Goal: Task Accomplishment & Management: Complete application form

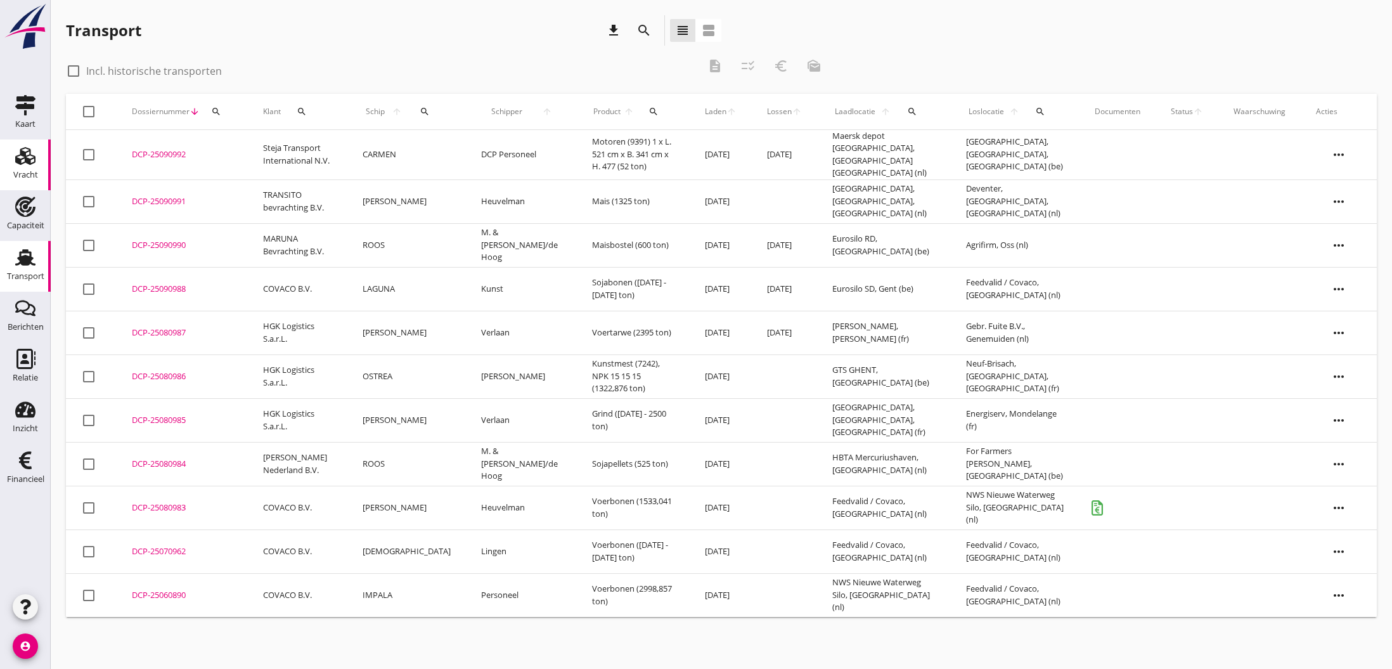
click at [27, 161] on use at bounding box center [25, 156] width 20 height 18
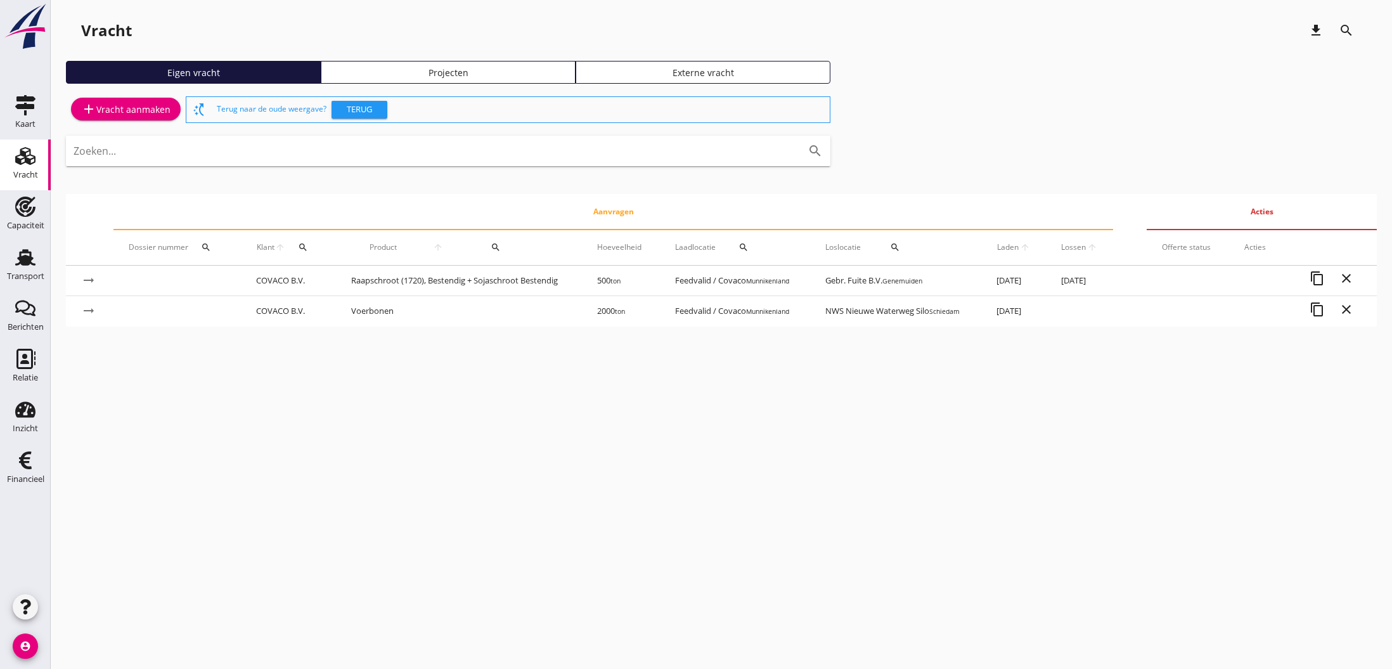
click at [133, 109] on div "add Vracht aanmaken" at bounding box center [125, 108] width 89 height 15
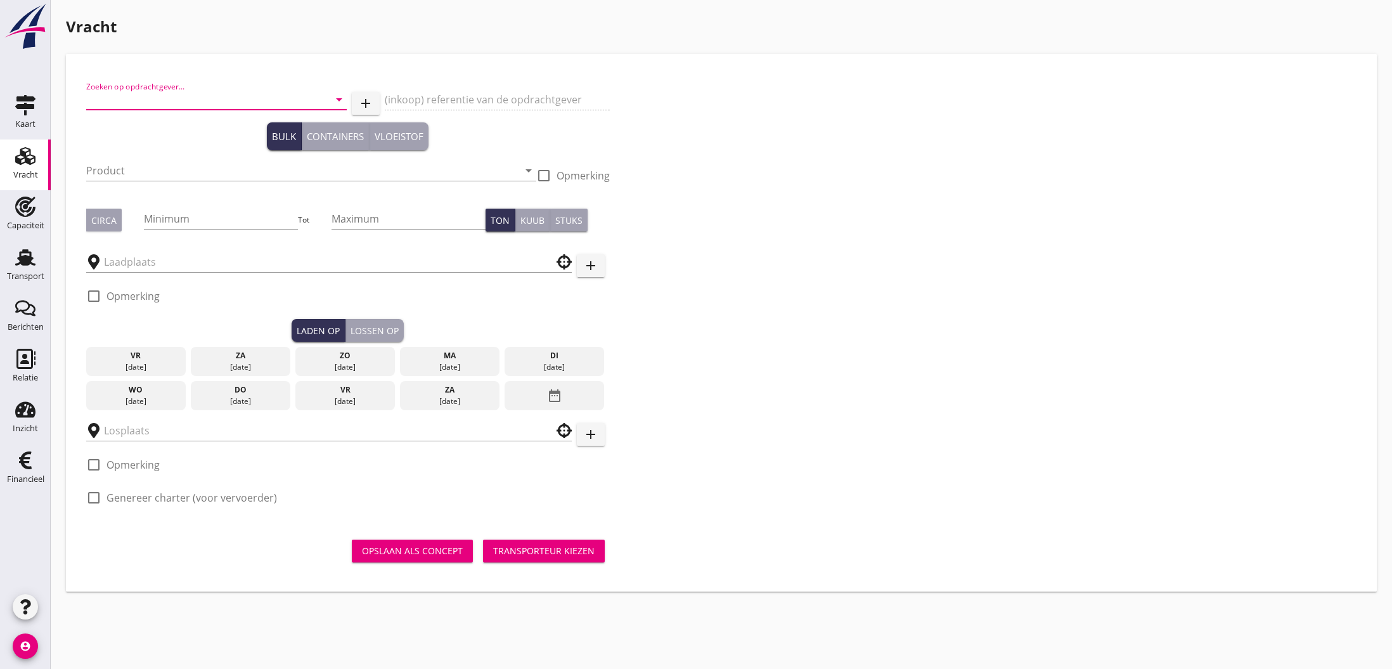
click at [154, 99] on input "Zoeken op opdrachtgever..." at bounding box center [198, 99] width 225 height 20
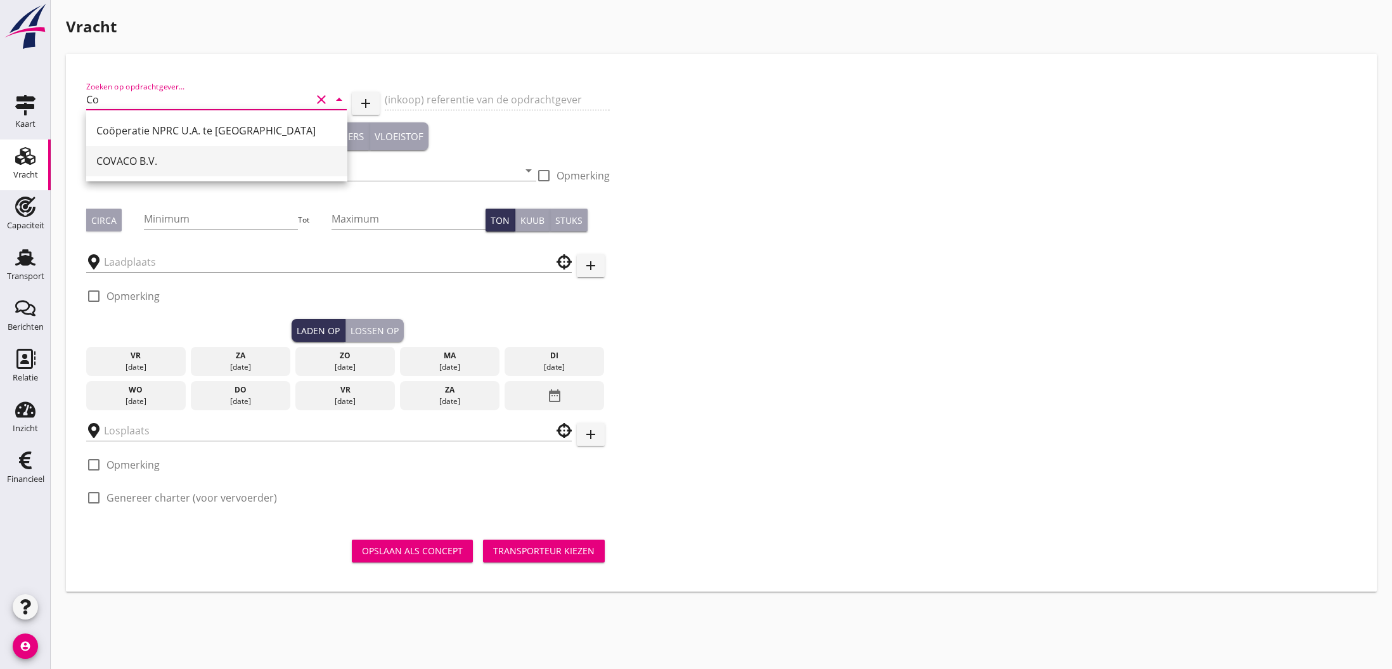
click at [151, 155] on div "COVACO B.V." at bounding box center [216, 160] width 241 height 15
type input "COVACO B.V."
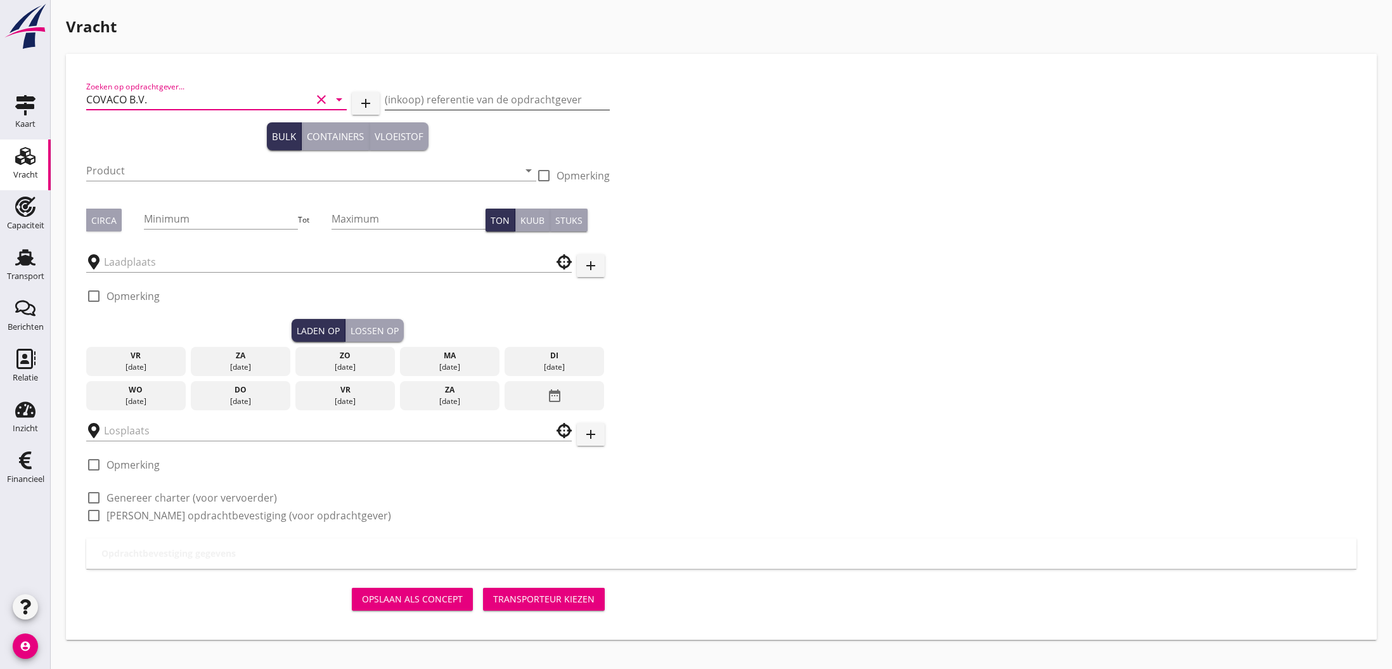
click at [400, 103] on input "(inkoop) referentie van de opdrachtgever" at bounding box center [497, 99] width 225 height 20
paste input "ctr S9599"
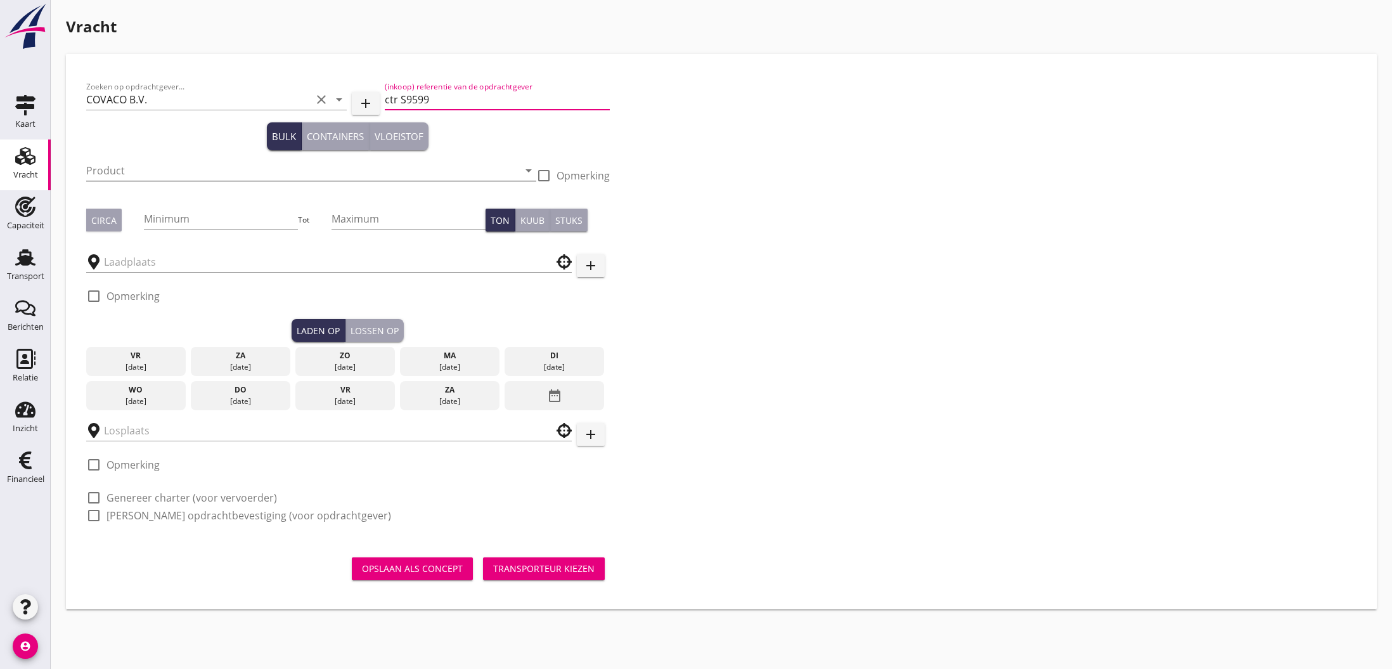
type input "ctr S9599"
click at [236, 170] on input "Product" at bounding box center [302, 170] width 432 height 20
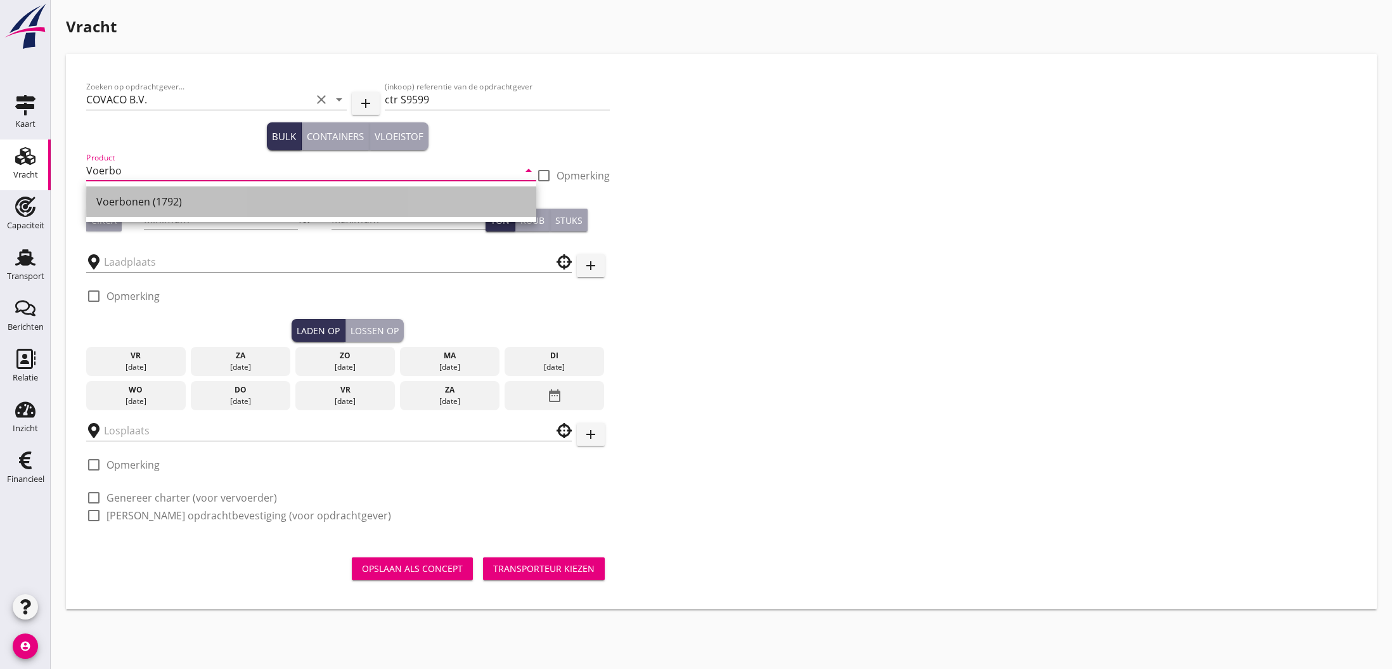
click at [210, 209] on div "Voerbonen (1792)" at bounding box center [311, 201] width 430 height 30
type input "Voerbonen (1792)"
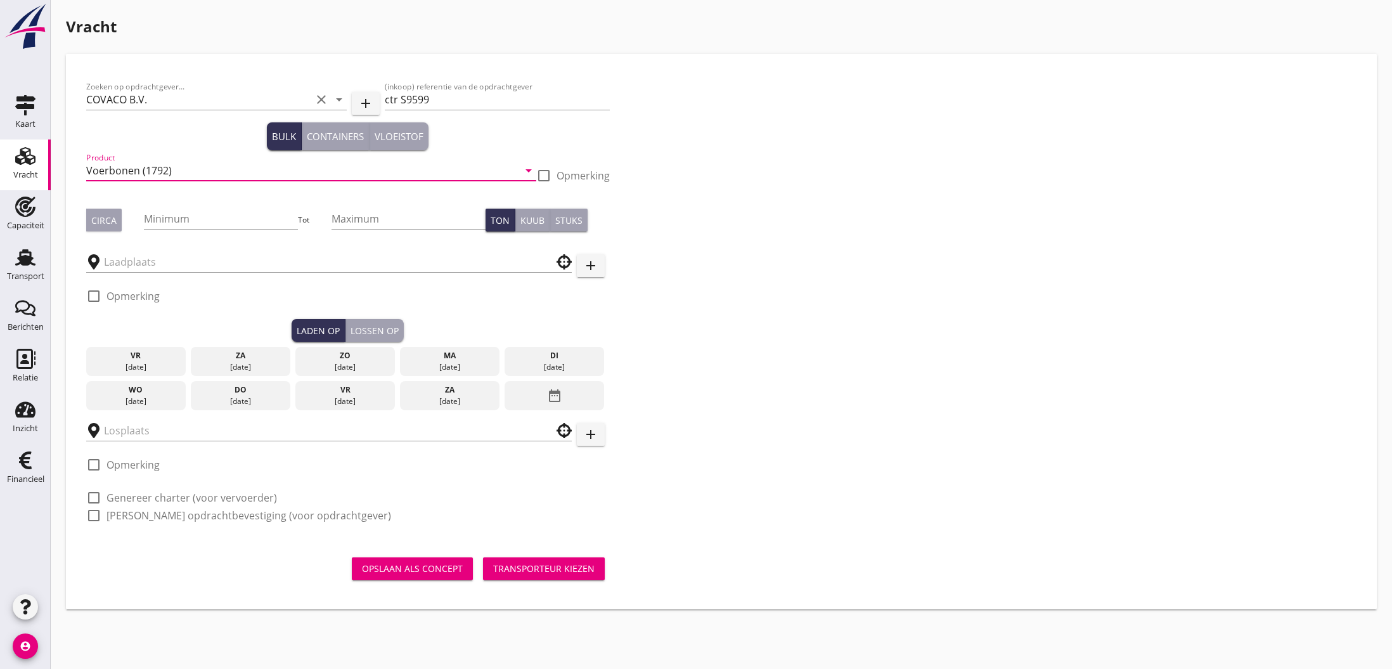
click at [113, 223] on div "Circa" at bounding box center [103, 220] width 25 height 13
click at [157, 220] on input "Minimum" at bounding box center [221, 219] width 154 height 20
type input "3000"
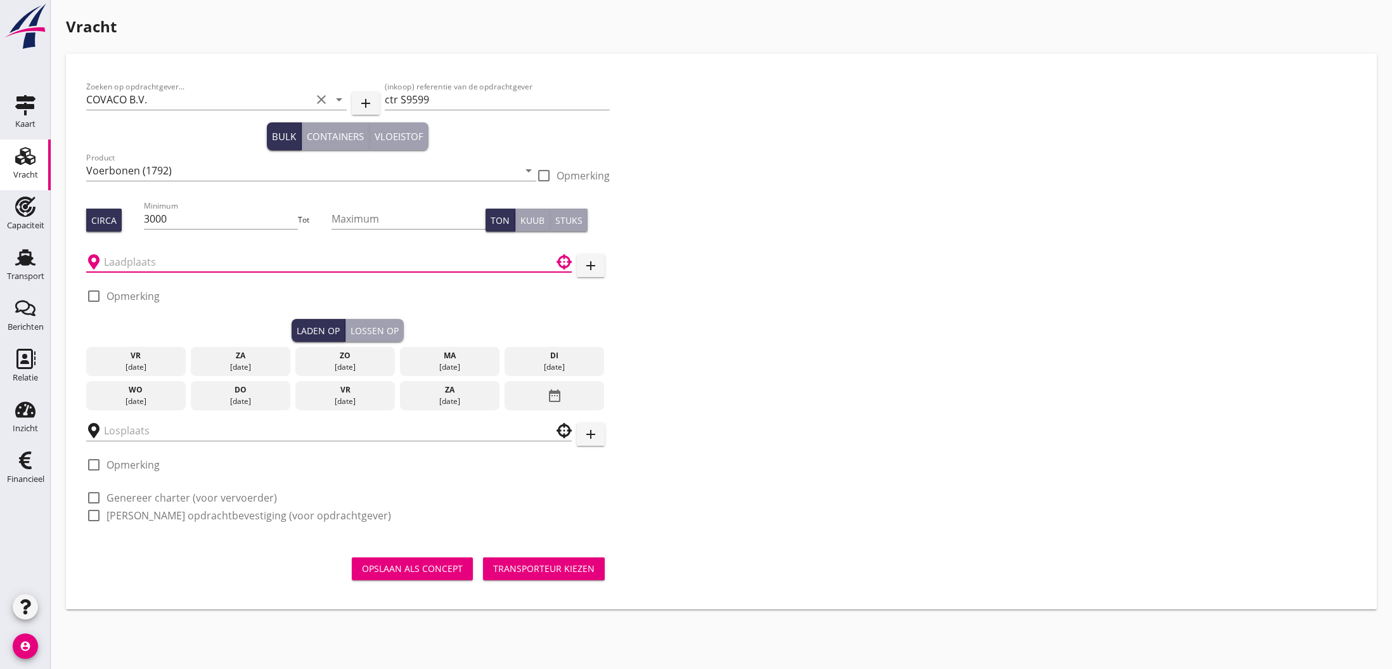
click at [230, 268] on input "text" at bounding box center [320, 262] width 432 height 20
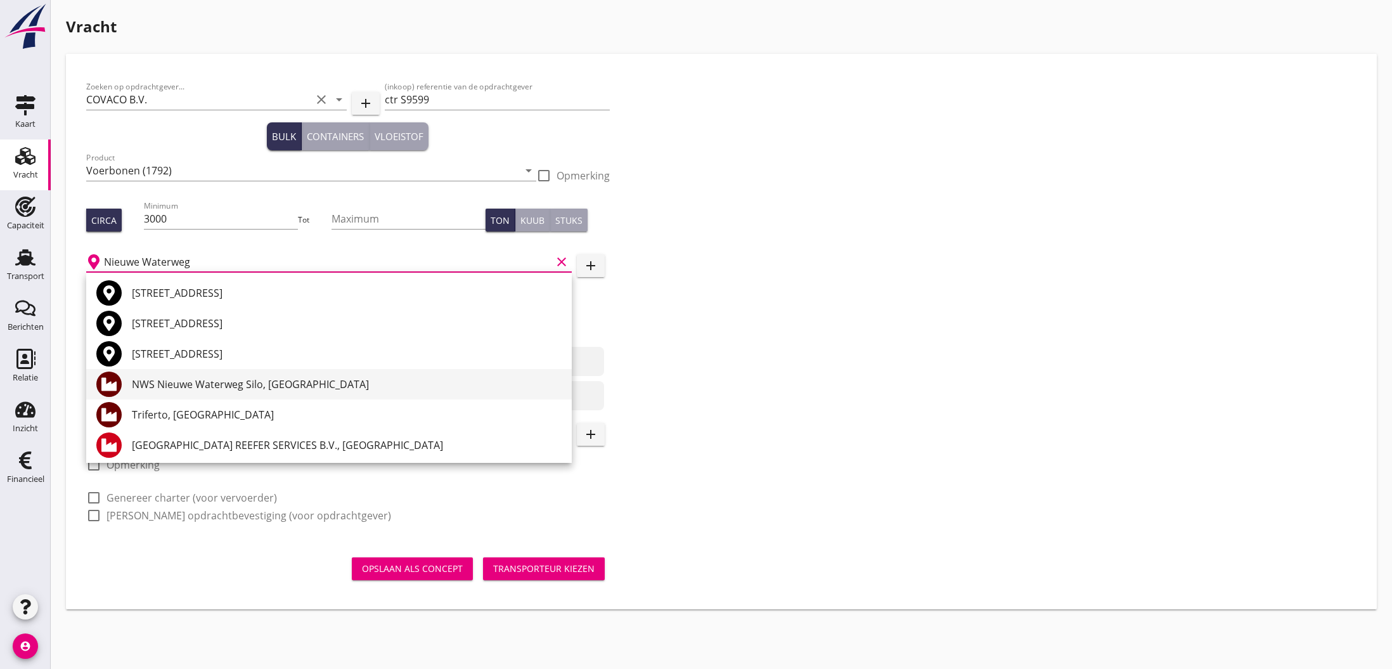
click at [195, 385] on div "NWS Nieuwe Waterweg Silo, [GEOGRAPHIC_DATA]" at bounding box center [347, 384] width 430 height 15
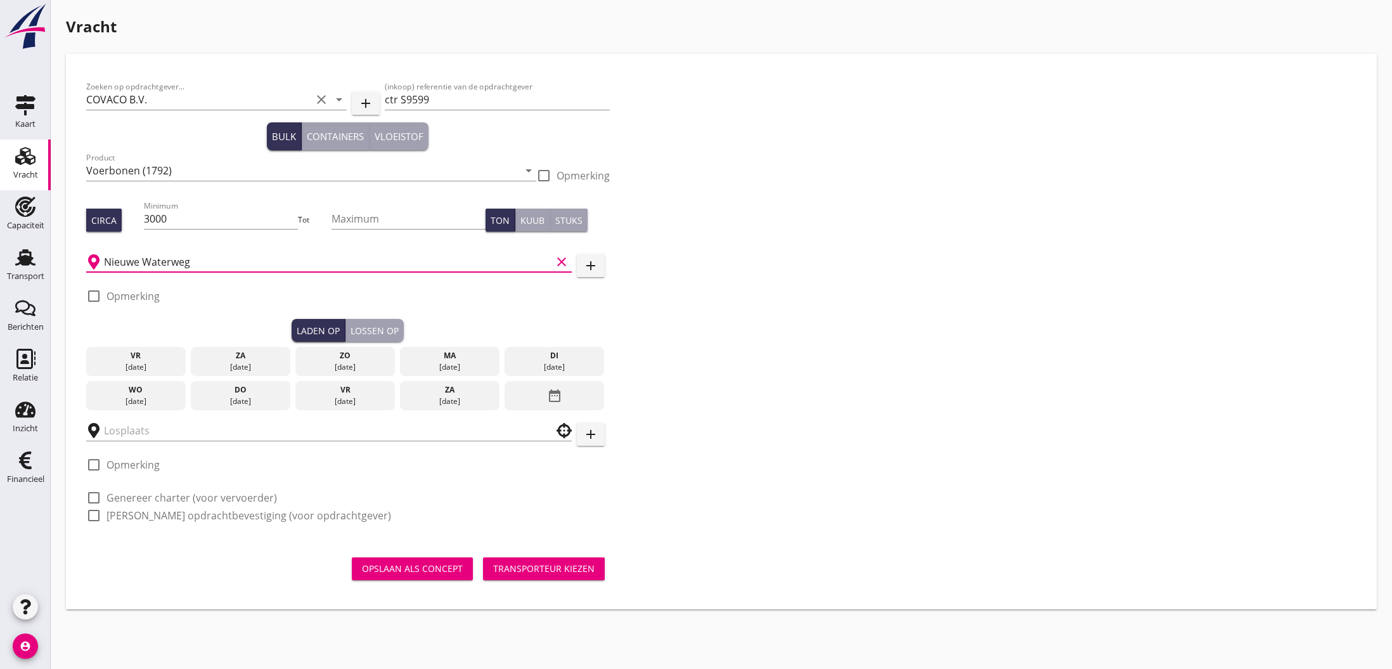
type input "NWS Nieuwe Waterweg Silo, [GEOGRAPHIC_DATA]"
click at [556, 398] on icon "date_range" at bounding box center [554, 395] width 15 height 23
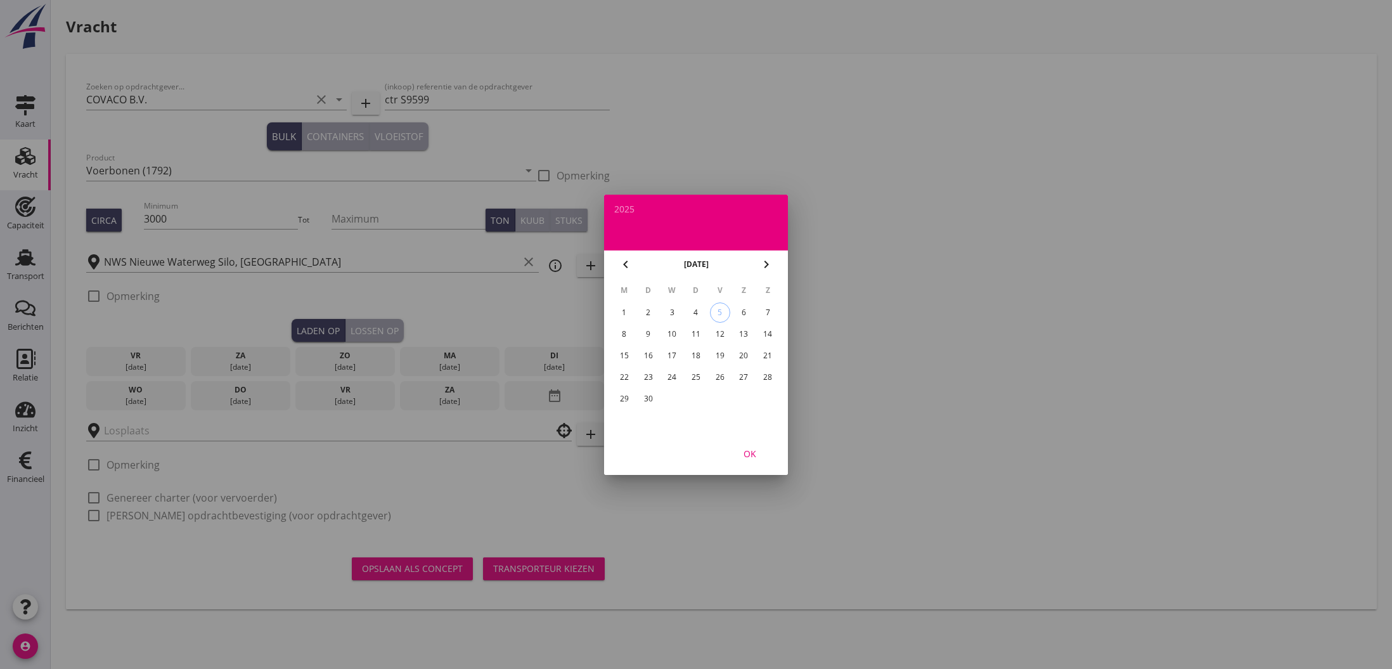
click at [626, 377] on div "22" at bounding box center [624, 377] width 20 height 20
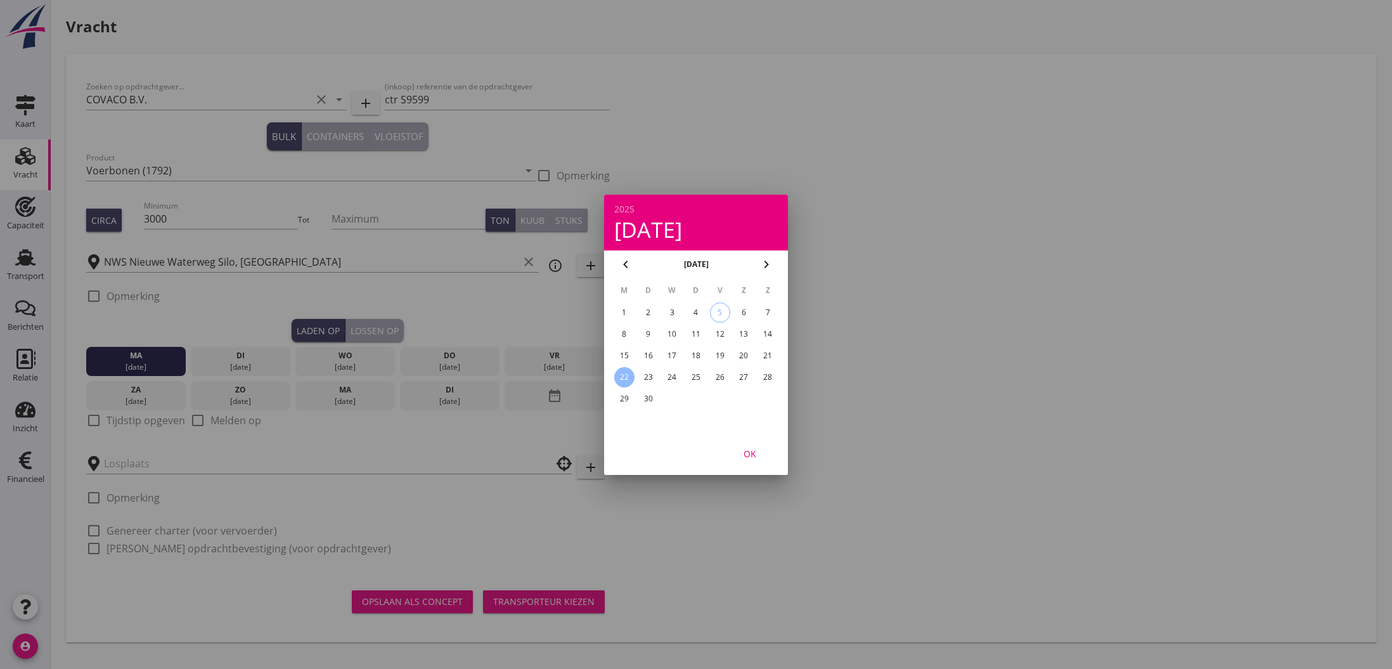
click at [752, 454] on div "OK" at bounding box center [750, 452] width 36 height 13
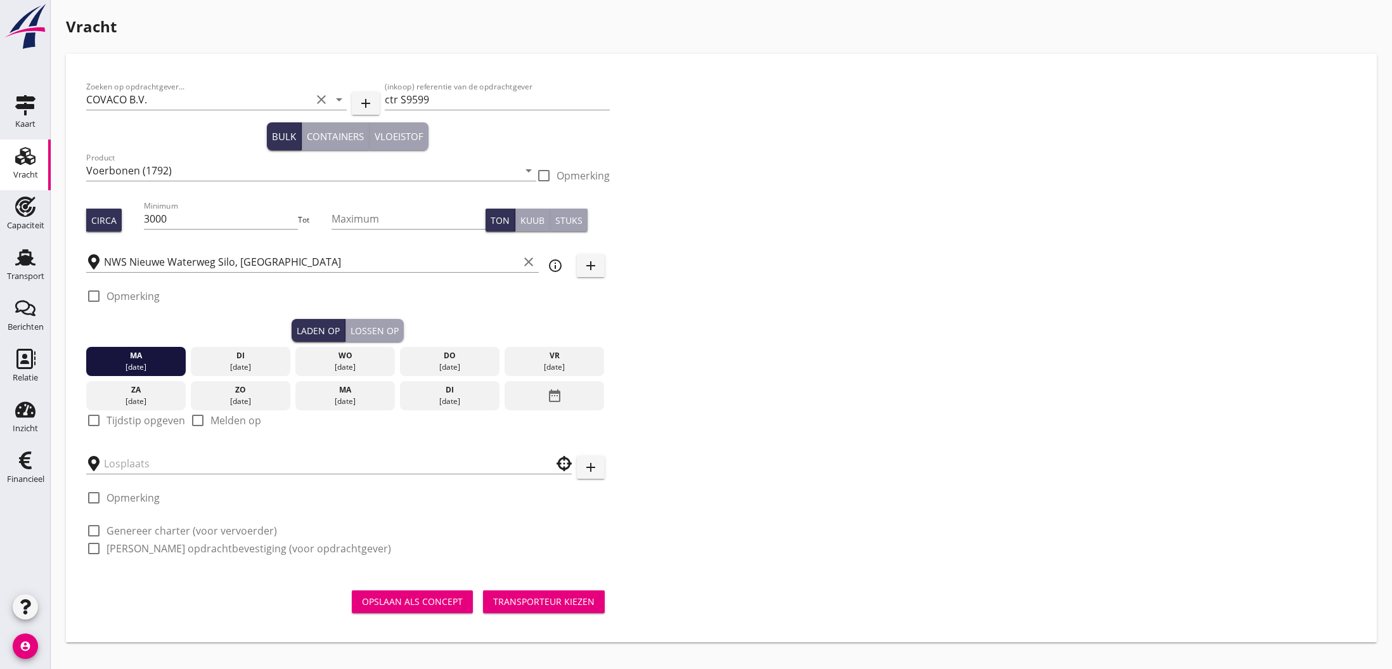
click at [136, 298] on label "Opmerking" at bounding box center [133, 296] width 53 height 13
checkbox input "true"
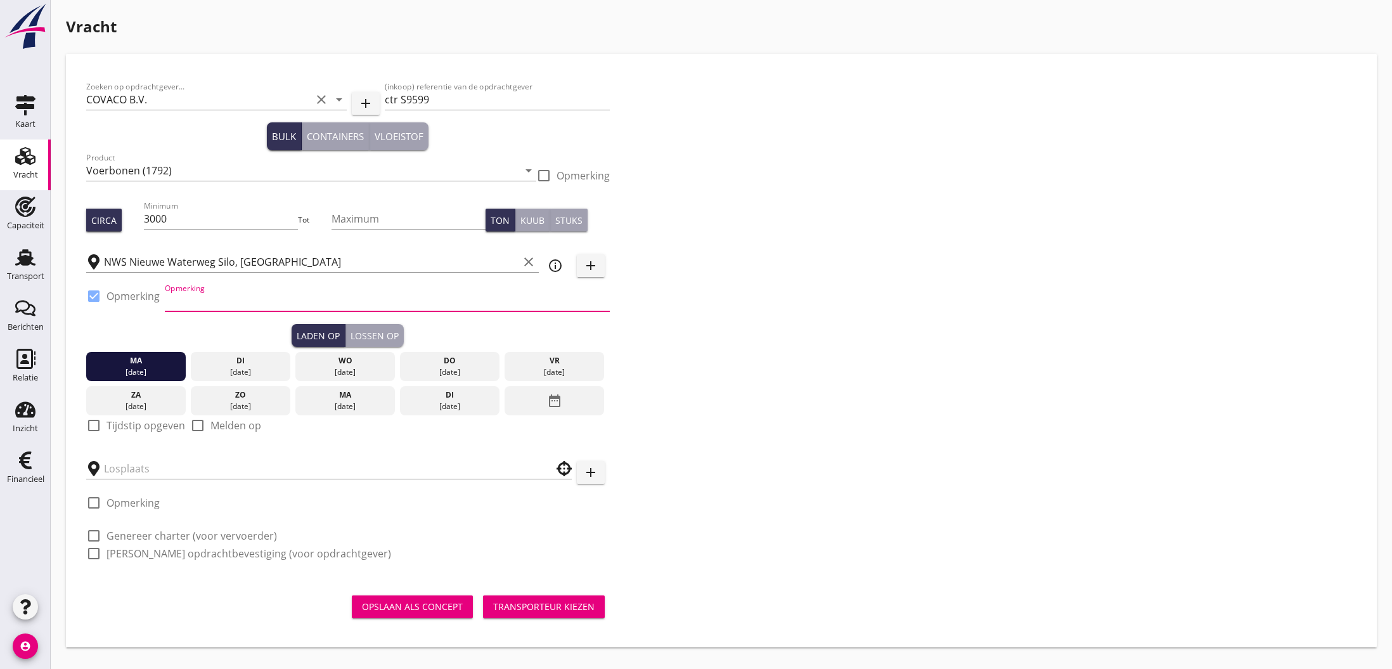
click at [233, 306] on input "Opmerking" at bounding box center [387, 301] width 445 height 20
type input "Levering September, Blonk"
click at [155, 470] on input "text" at bounding box center [320, 468] width 432 height 20
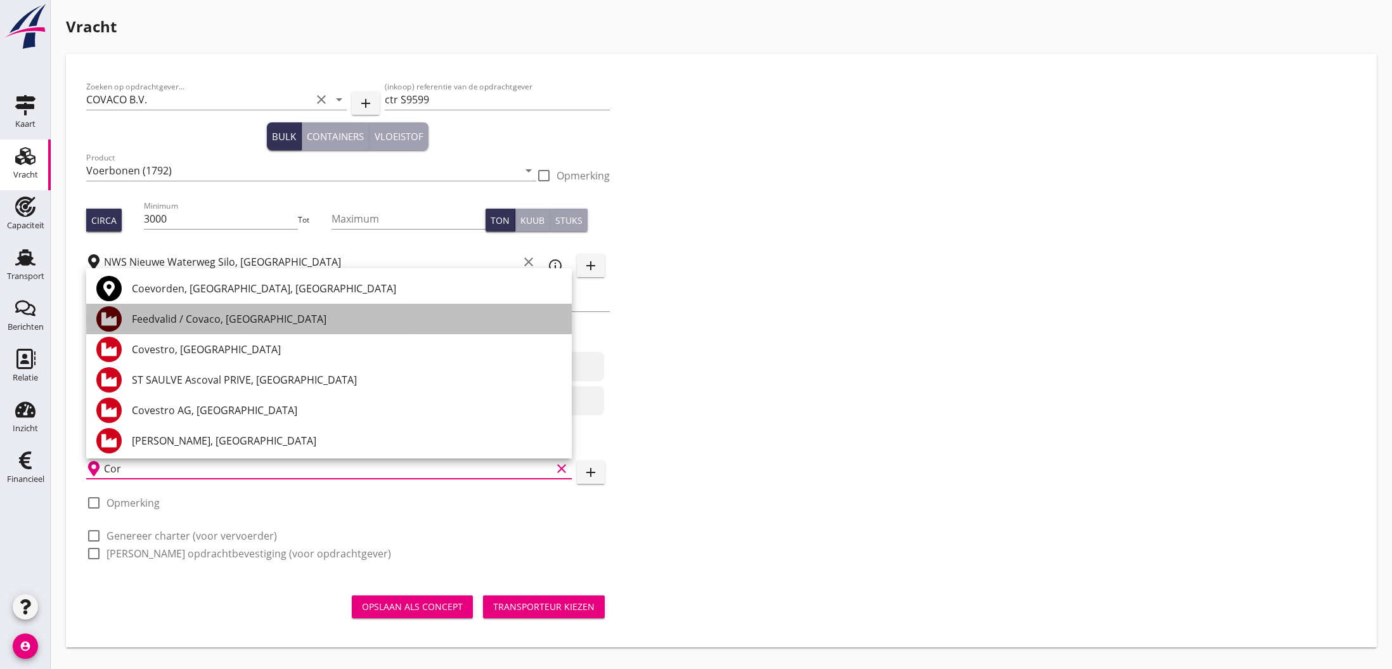
drag, startPoint x: 71, startPoint y: 446, endPoint x: 218, endPoint y: 321, distance: 193.0
click at [218, 321] on div "Feedvalid / Covaco, [GEOGRAPHIC_DATA]" at bounding box center [347, 318] width 430 height 15
type input "Feedvalid / Covaco, [GEOGRAPHIC_DATA]"
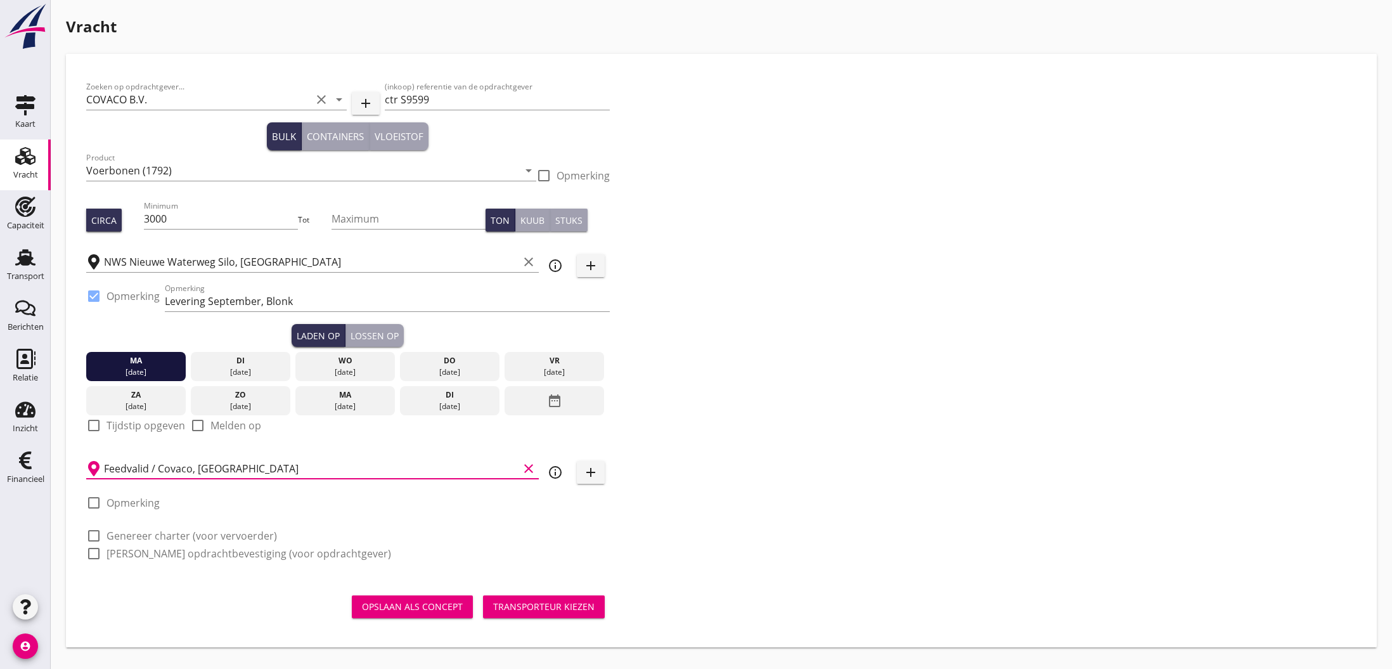
scroll to position [0, 1]
click at [432, 609] on div "Opslaan als concept" at bounding box center [412, 606] width 101 height 13
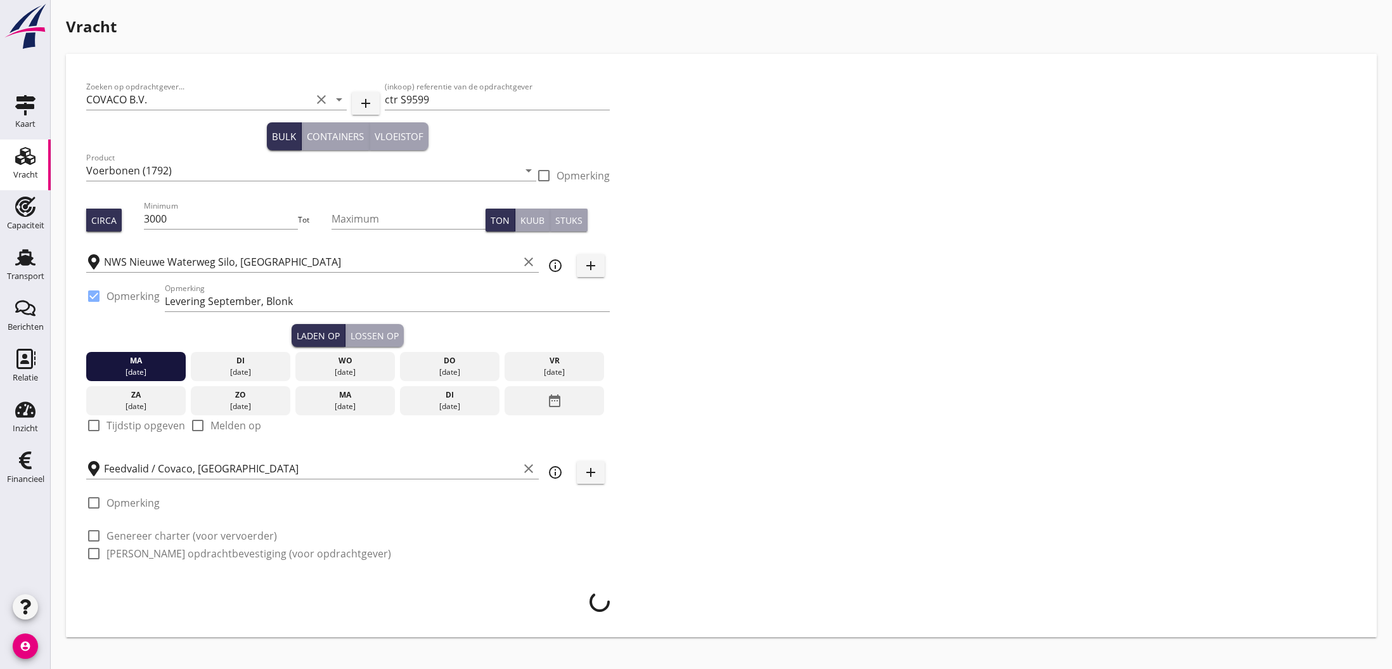
scroll to position [0, 0]
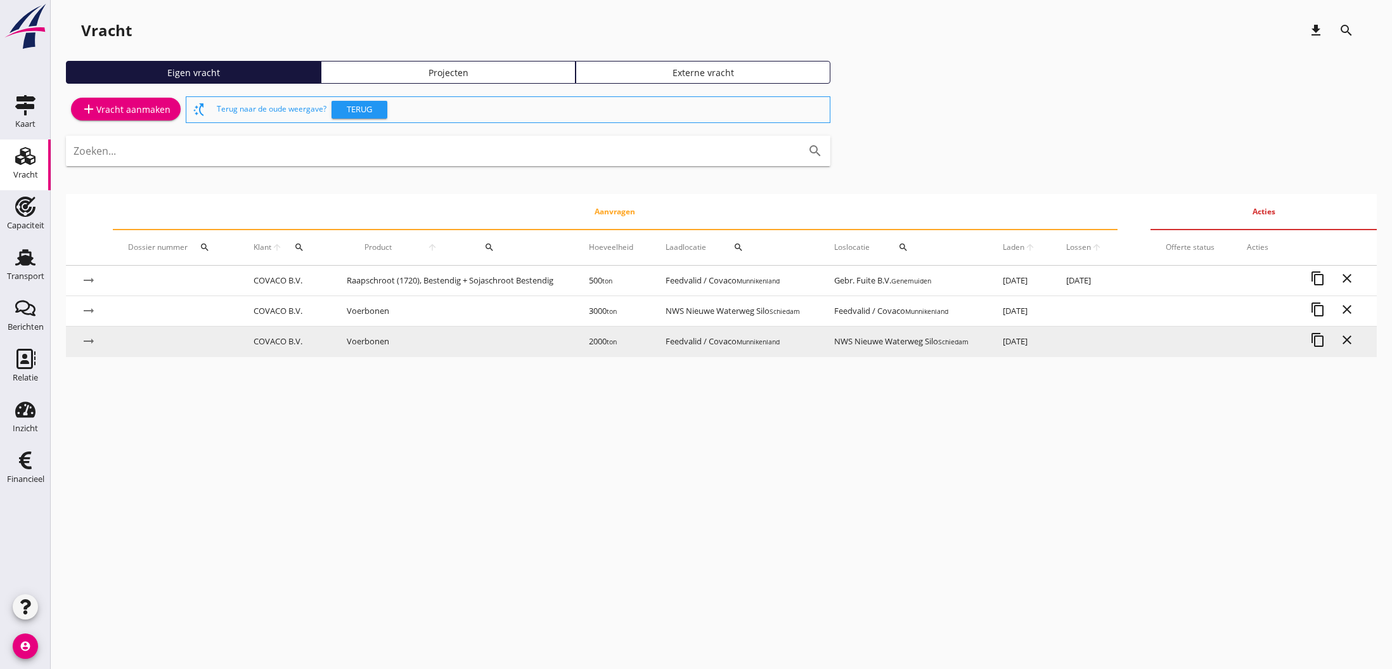
click at [381, 344] on td "Voerbonen" at bounding box center [453, 342] width 242 height 30
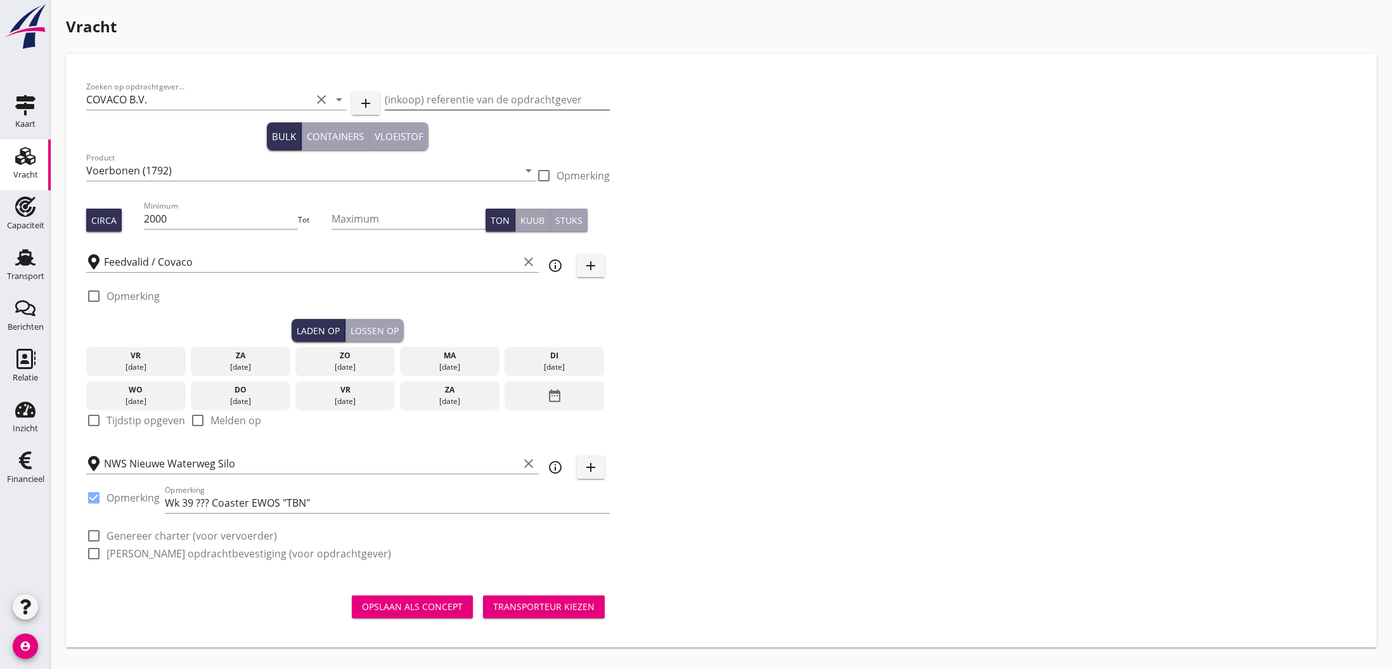
click at [493, 99] on input "(inkoop) referentie van de opdrachtgever" at bounding box center [497, 99] width 225 height 20
type input "EWOS"
click at [430, 609] on div "Opslaan als concept" at bounding box center [412, 606] width 101 height 13
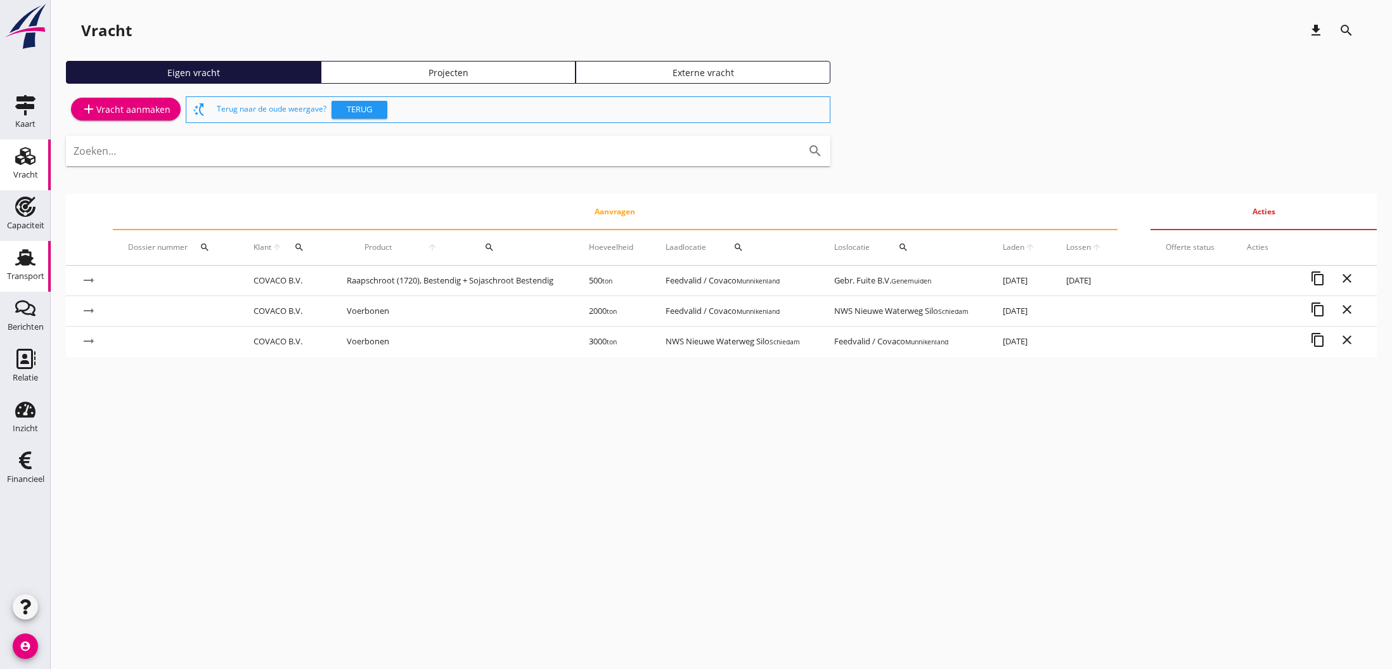
click at [23, 257] on use at bounding box center [25, 257] width 20 height 16
